Goal: Check status: Check status

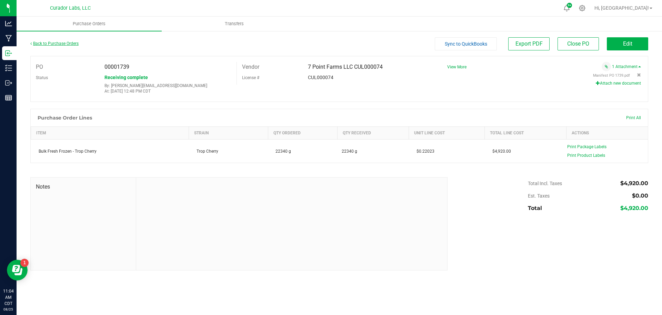
click at [58, 45] on link "Back to Purchase Orders" at bounding box center [54, 43] width 48 height 5
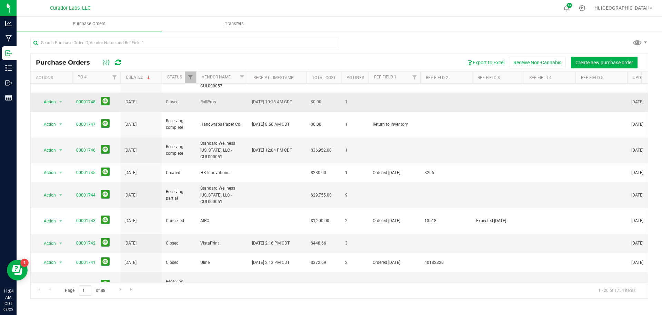
scroll to position [213, 0]
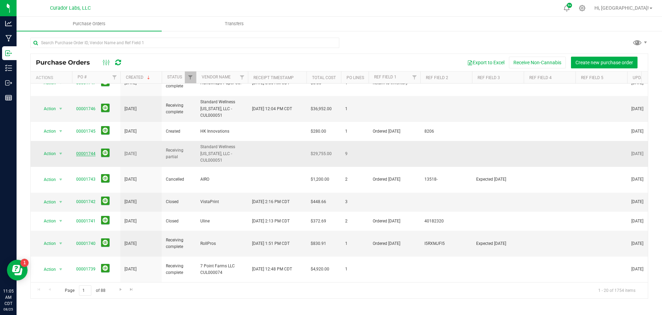
click at [84, 151] on link "00001744" at bounding box center [85, 153] width 19 height 5
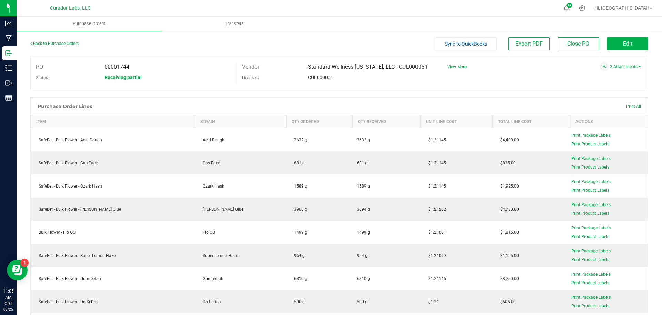
click at [628, 67] on link "2 Attachments" at bounding box center [625, 66] width 31 height 5
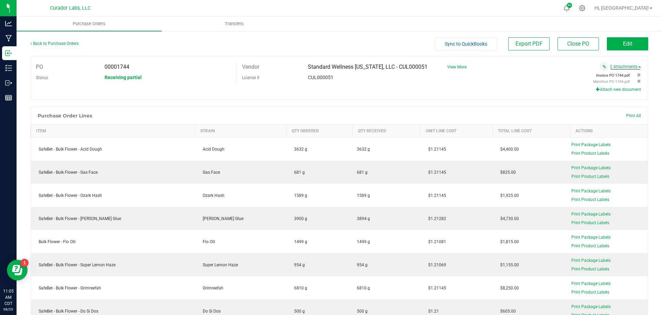
click at [606, 76] on span "Invoice PO 1744.pdf" at bounding box center [614, 75] width 34 height 4
click at [605, 82] on span "Manifest PO 1744.pdf" at bounding box center [611, 81] width 37 height 4
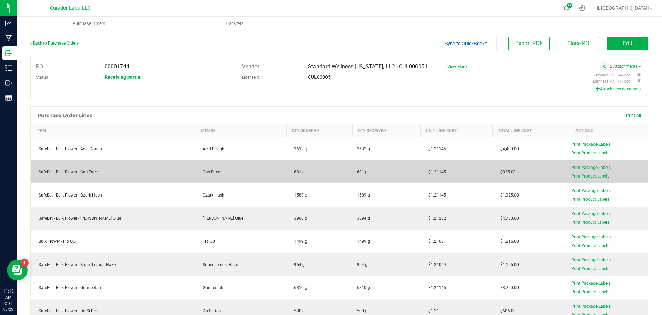
scroll to position [1, 0]
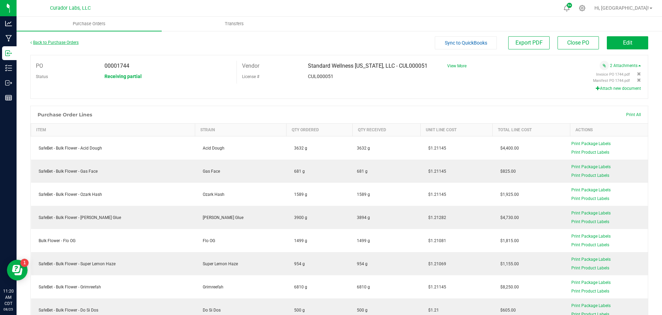
click at [60, 42] on link "Back to Purchase Orders" at bounding box center [54, 42] width 48 height 5
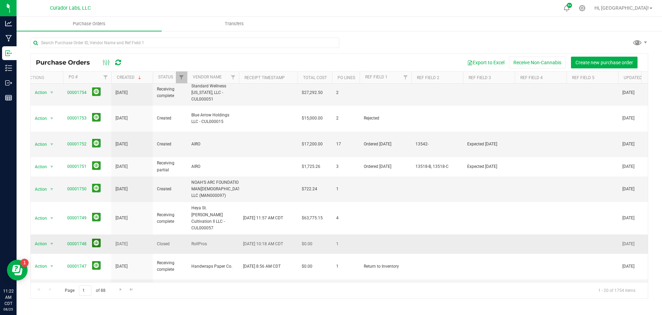
scroll to position [33, 9]
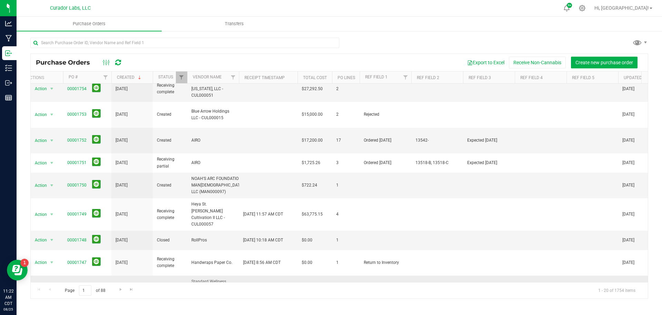
click at [69, 286] on link "00001746" at bounding box center [76, 288] width 19 height 5
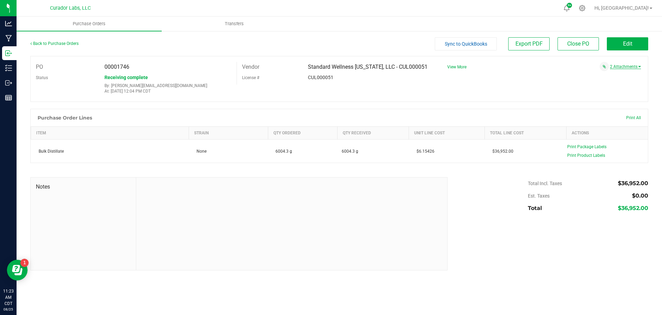
click at [638, 67] on link "2 Attachments" at bounding box center [625, 66] width 31 height 5
click at [620, 75] on span "Invoice PO 1746.pdf" at bounding box center [614, 75] width 34 height 4
click at [616, 82] on span "Manifest PO 1746.pdf" at bounding box center [611, 81] width 37 height 4
click at [54, 42] on link "Back to Purchase Orders" at bounding box center [54, 43] width 48 height 5
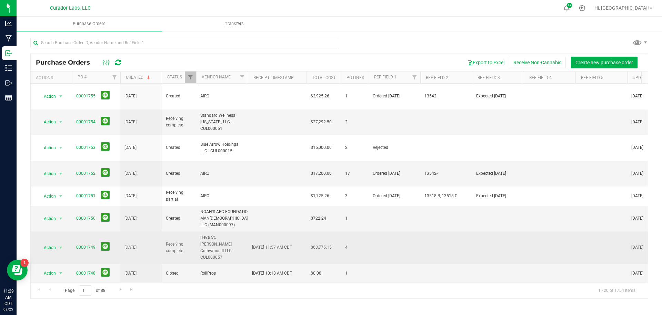
click at [84, 242] on span "00001749" at bounding box center [96, 247] width 40 height 11
click at [85, 245] on link "00001749" at bounding box center [85, 247] width 19 height 5
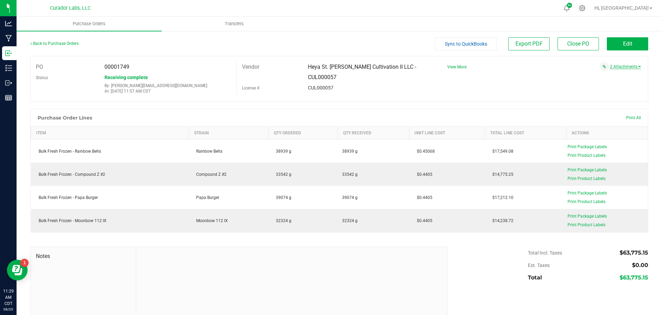
click at [620, 67] on link "2 Attachments" at bounding box center [625, 66] width 31 height 5
click at [615, 75] on span "Invoice PO 1749.pdf" at bounding box center [614, 75] width 34 height 4
click at [617, 81] on span "Manifest PO 1749.pdf" at bounding box center [611, 81] width 37 height 4
click at [601, 76] on span "Invoice PO 1749.pdf" at bounding box center [614, 75] width 34 height 4
click at [601, 82] on span "Manifest PO 1749.pdf" at bounding box center [611, 81] width 37 height 4
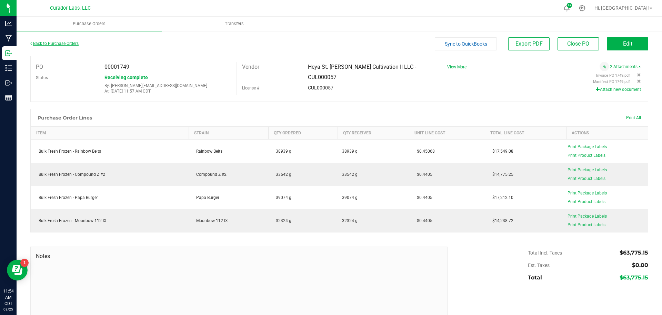
click at [52, 45] on link "Back to Purchase Orders" at bounding box center [54, 43] width 48 height 5
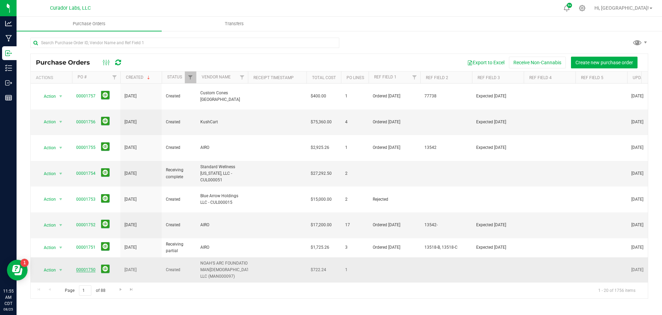
click at [85, 267] on link "00001750" at bounding box center [85, 269] width 19 height 5
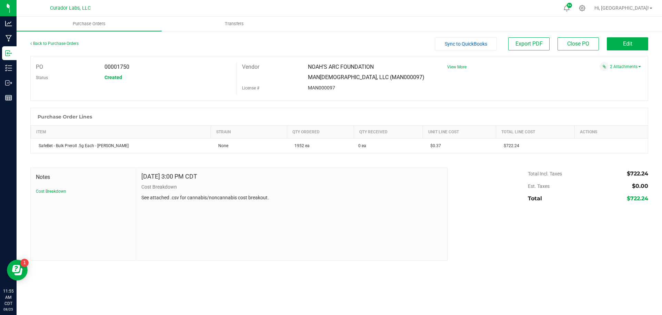
click at [626, 70] on div "2 Attachments" at bounding box center [541, 66] width 199 height 9
click at [629, 67] on link "2 Attachments" at bounding box center [625, 66] width 31 height 5
click at [611, 80] on span "Manifest PO 1750.pdf" at bounding box center [611, 81] width 37 height 4
click at [612, 75] on span "White Label Cost Breakdown - [PERSON_NAME] 1g Blunt - [PERSON_NAME] 1g Blunt.csv" at bounding box center [555, 75] width 149 height 4
click at [344, 210] on div "[DATE] 3:00 PM CDT Cost Breakdown See attached .csv for cannabis/noncannabis co…" at bounding box center [291, 214] width 311 height 92
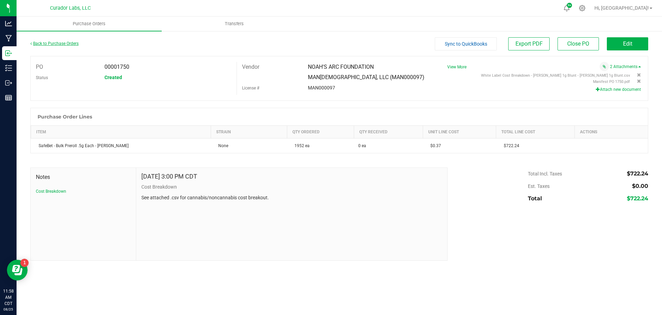
click at [66, 45] on link "Back to Purchase Orders" at bounding box center [54, 43] width 48 height 5
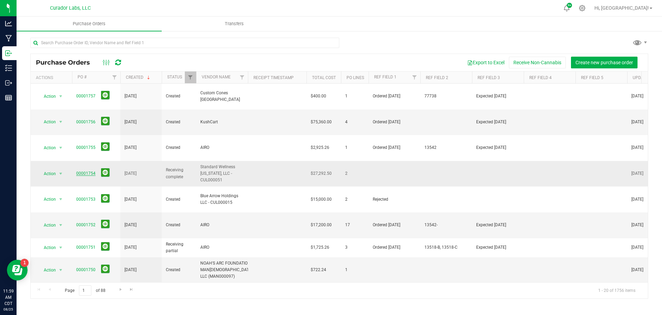
click at [89, 171] on link "00001754" at bounding box center [85, 173] width 19 height 5
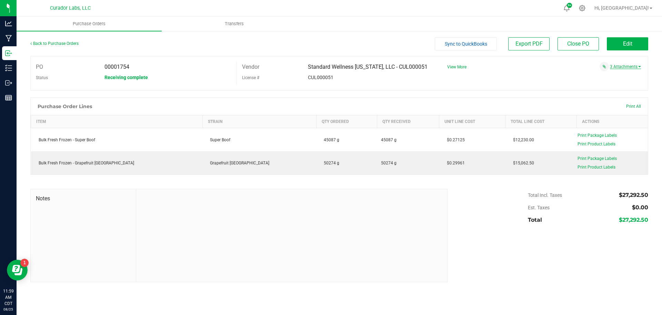
click at [634, 67] on link "3 Attachments" at bounding box center [625, 66] width 31 height 5
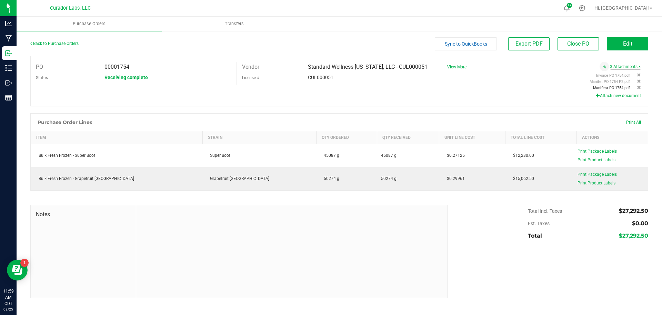
click at [622, 88] on span "Manifest PO 1754.pdf" at bounding box center [611, 88] width 37 height 4
click at [623, 82] on span "Manifet PO 1754 P2.pdf" at bounding box center [610, 81] width 40 height 4
click at [622, 74] on span "Invoice PO 1754.pdf" at bounding box center [614, 75] width 34 height 4
click at [174, 73] on div "Receiving complete" at bounding box center [167, 77] width 137 height 10
click at [52, 42] on link "Back to Purchase Orders" at bounding box center [54, 43] width 48 height 5
